Goal: Information Seeking & Learning: Learn about a topic

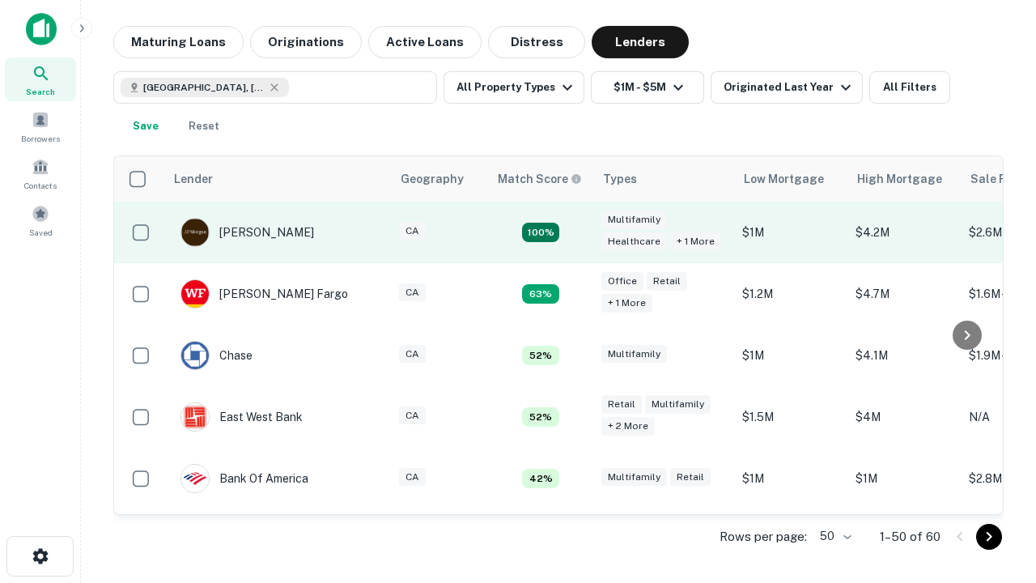
click at [575, 232] on td "100%" at bounding box center [540, 233] width 105 height 62
